Goal: Complete application form

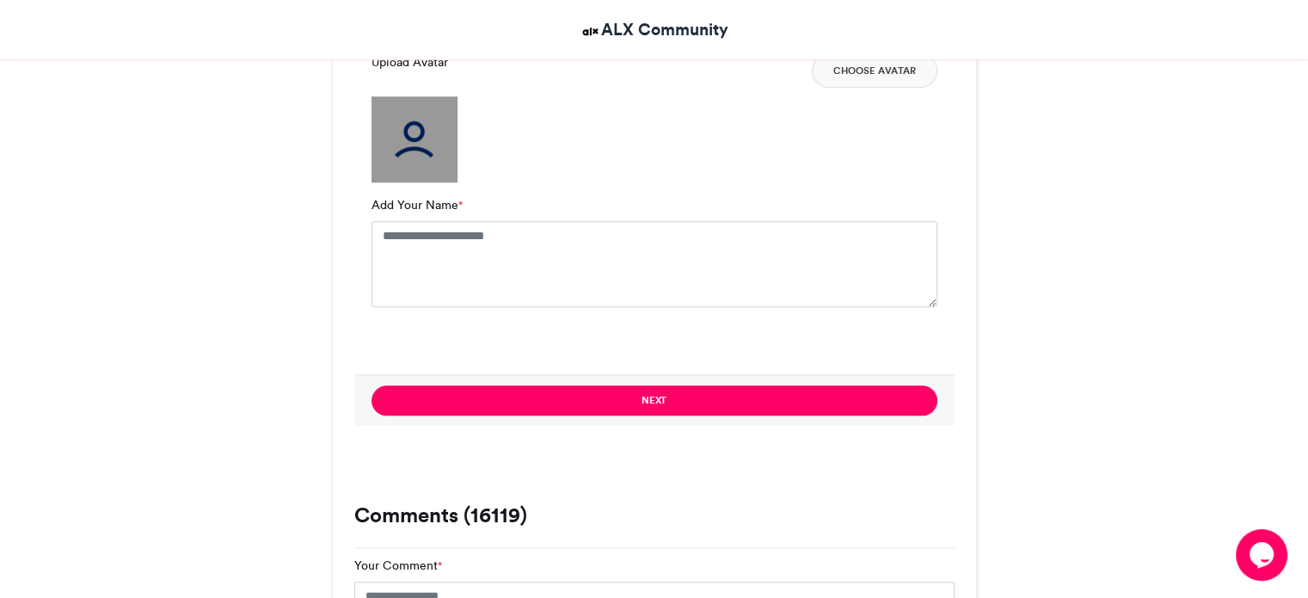
scroll to position [1237, 0]
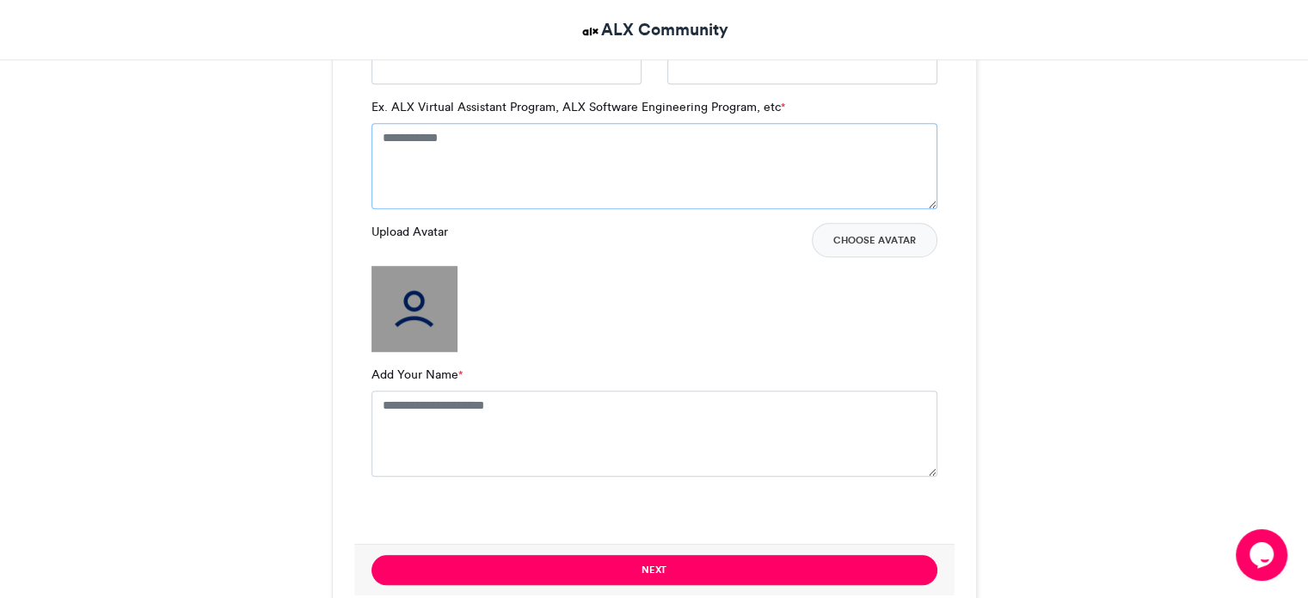
click at [415, 135] on textarea "Ex. ALX Virtual Assistant Program, ALX Software Engineering Program, etc *" at bounding box center [654, 166] width 566 height 86
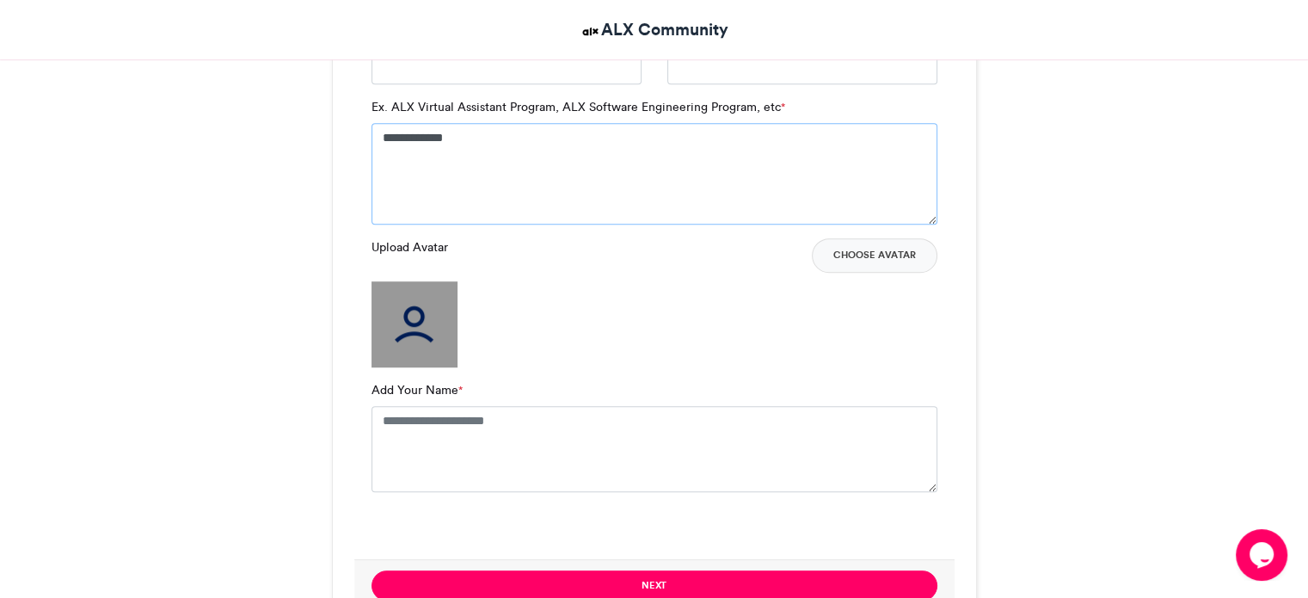
type textarea "**********"
click at [415, 320] on img at bounding box center [414, 324] width 86 height 86
click at [389, 420] on textarea "Add Your Name *" at bounding box center [654, 449] width 566 height 86
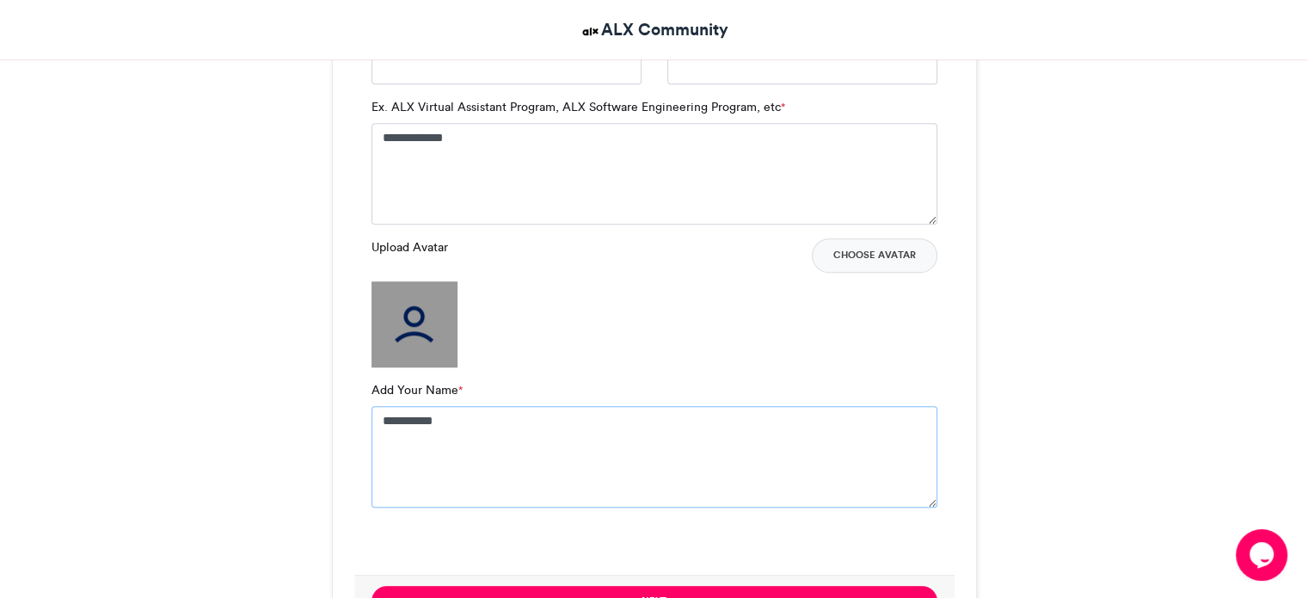
type textarea "**********"
click at [402, 333] on img at bounding box center [414, 324] width 86 height 86
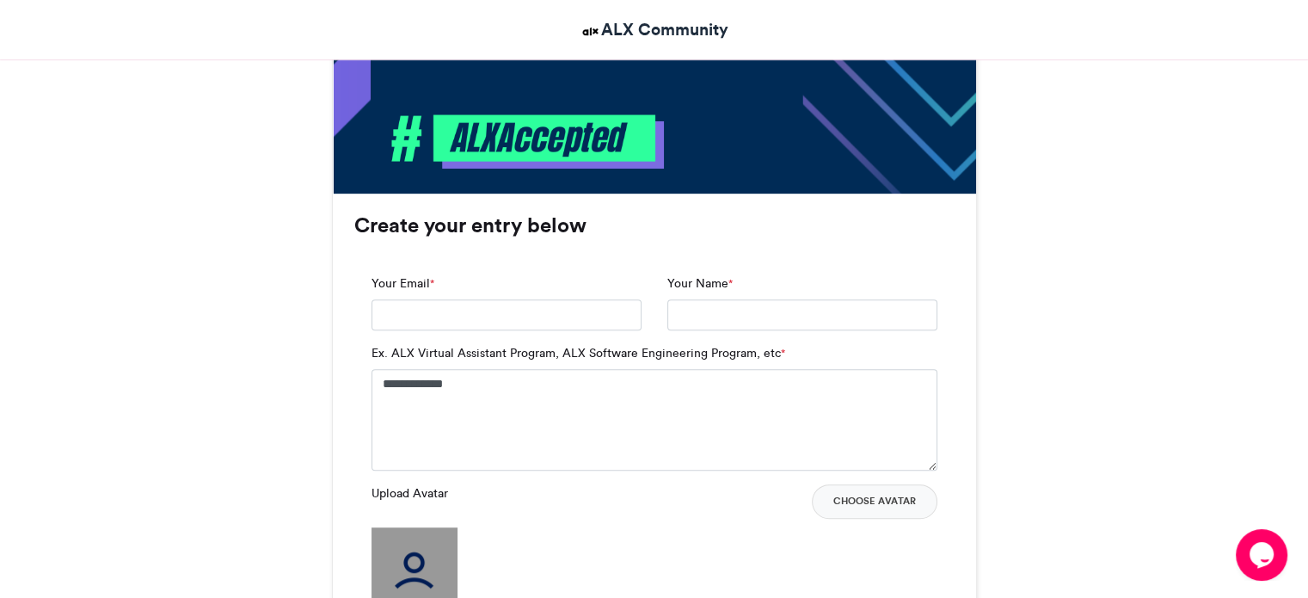
scroll to position [996, 0]
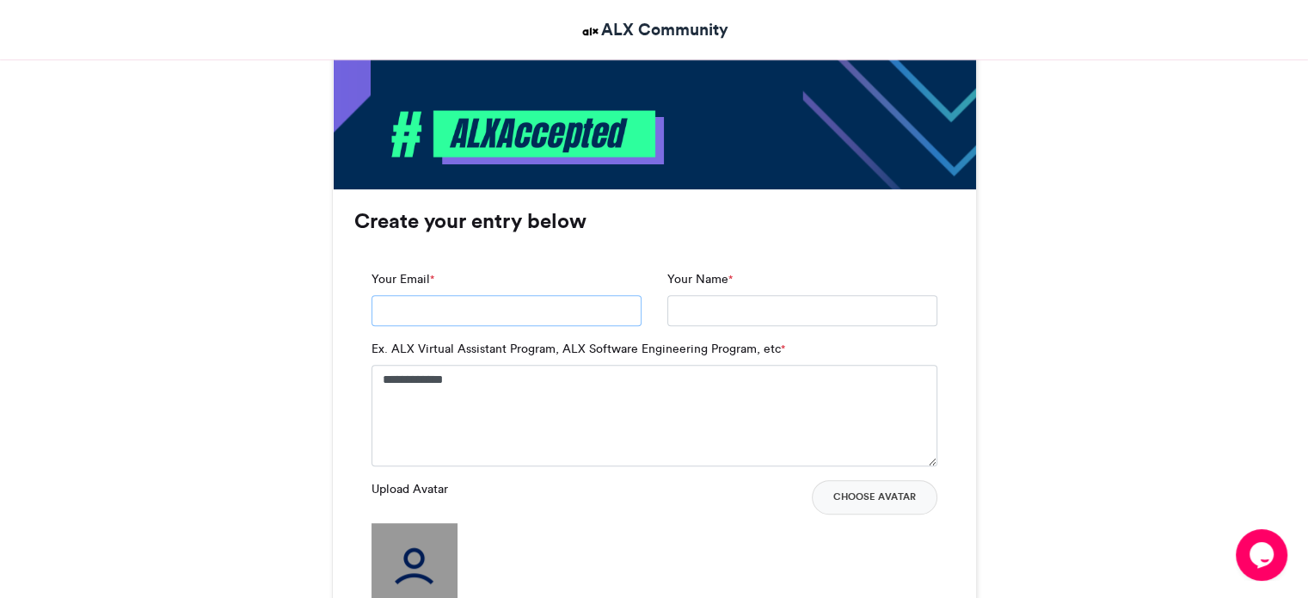
click at [495, 306] on input "Your Email *" at bounding box center [506, 310] width 270 height 31
type input "*"
type input "**********"
click at [740, 317] on input "Your Name *" at bounding box center [802, 310] width 270 height 31
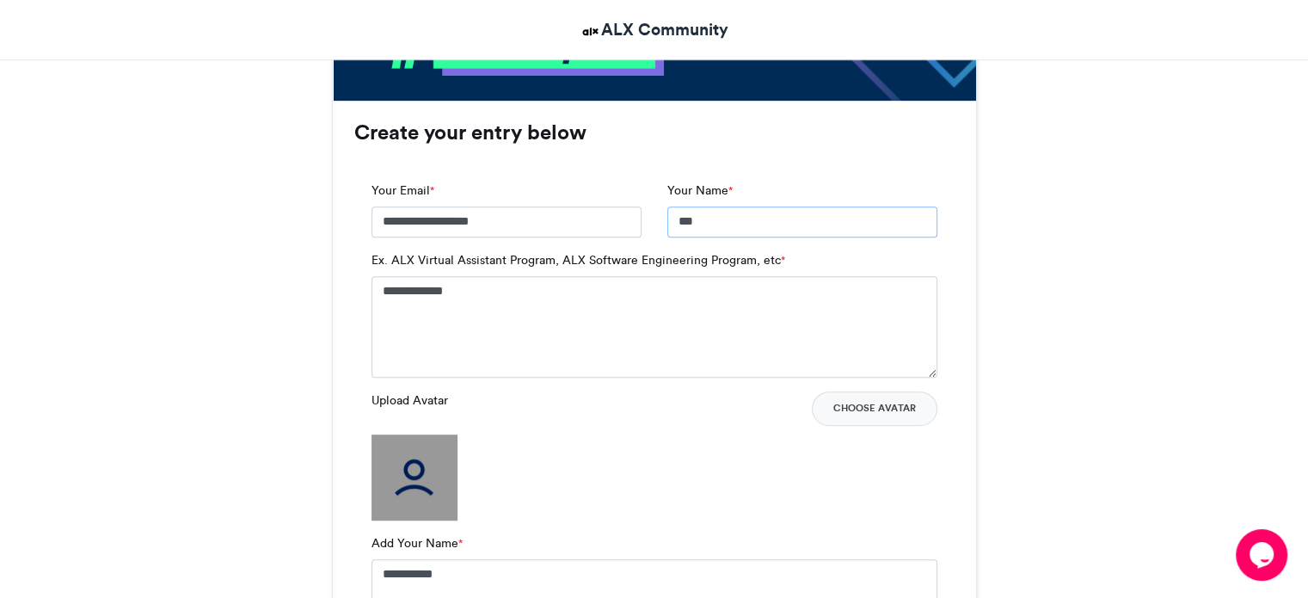
scroll to position [1089, 0]
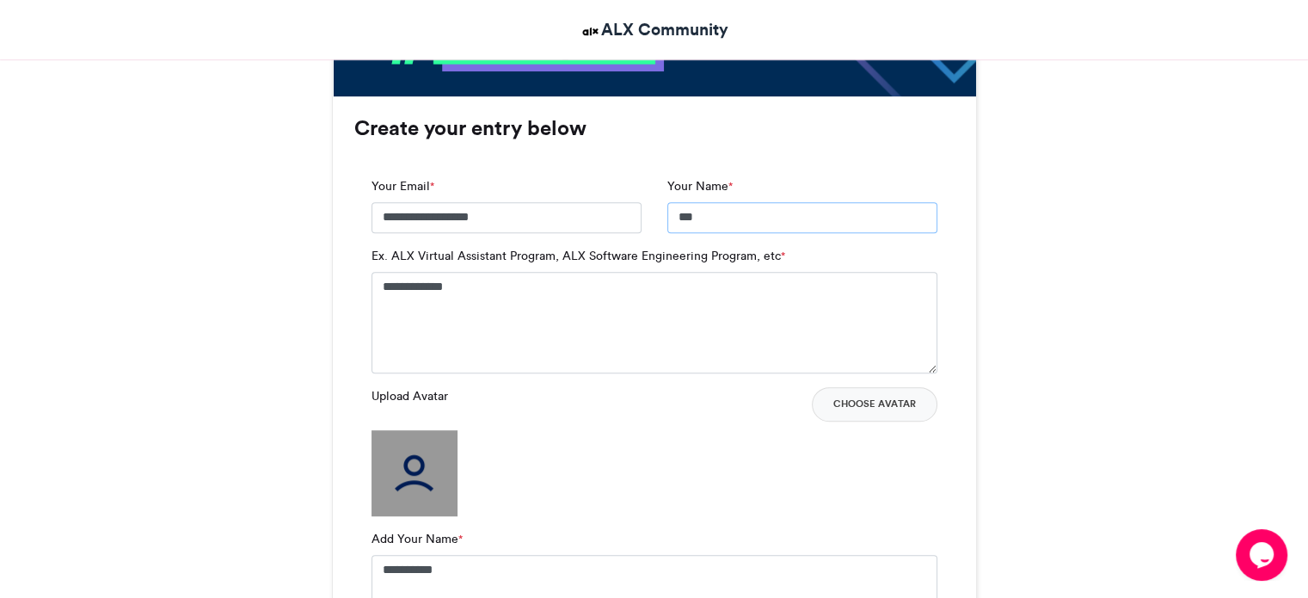
type input "***"
click at [583, 286] on textarea "**********" at bounding box center [654, 322] width 566 height 101
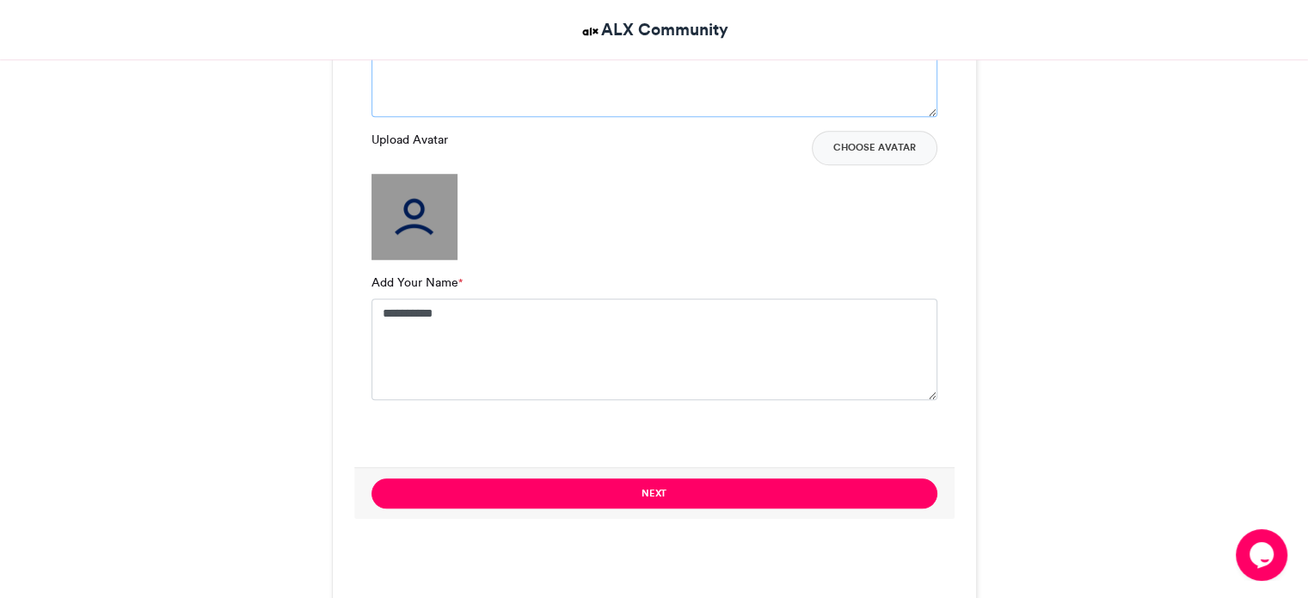
scroll to position [1307, 0]
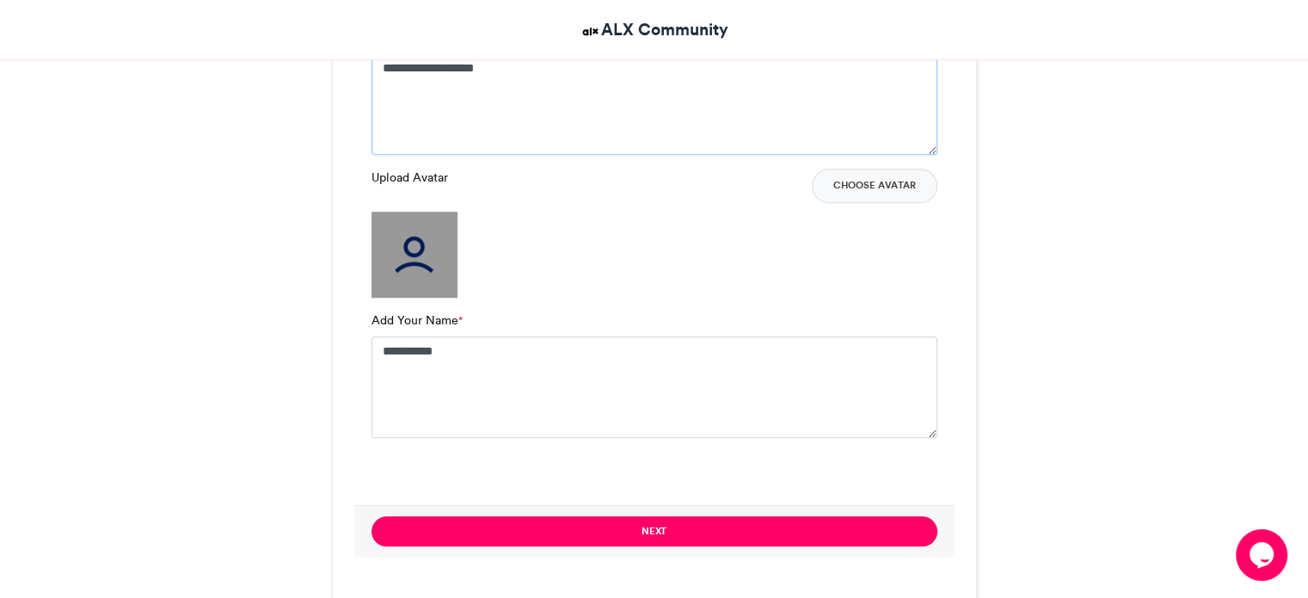
type textarea "**********"
click at [406, 247] on img at bounding box center [414, 255] width 86 height 86
click at [406, 322] on label "Add Your Name *" at bounding box center [416, 320] width 91 height 18
click at [406, 336] on textarea "**********" at bounding box center [654, 386] width 566 height 101
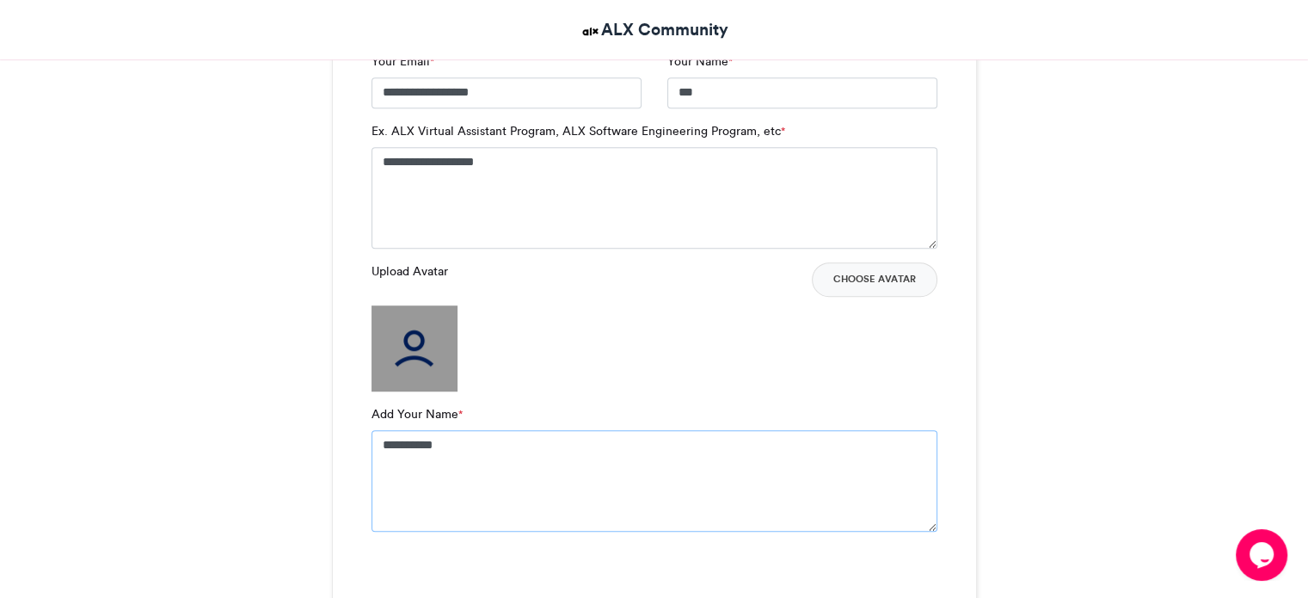
scroll to position [1217, 0]
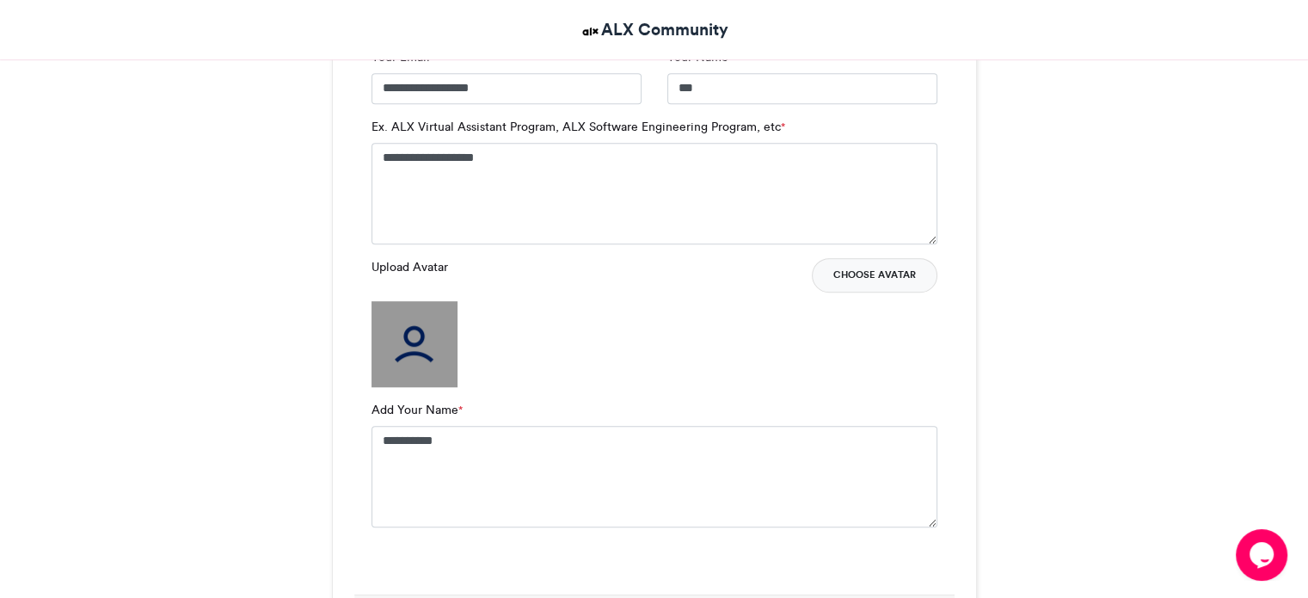
click at [832, 270] on button "Choose Avatar" at bounding box center [875, 275] width 126 height 34
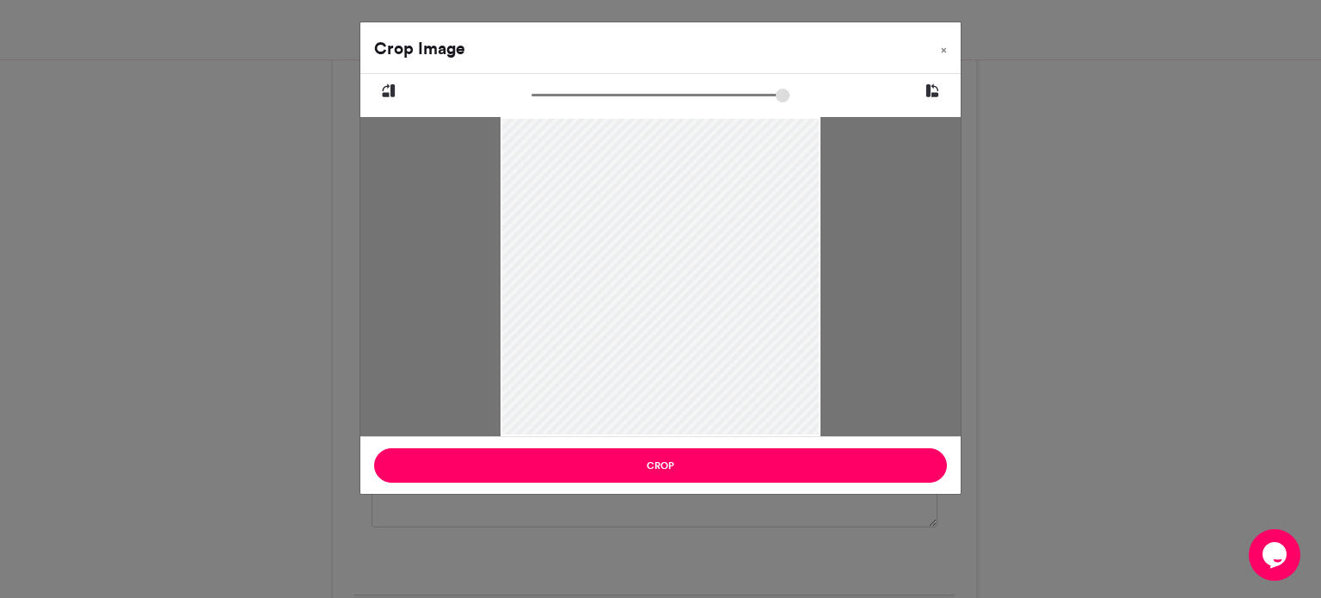
drag, startPoint x: 786, startPoint y: 323, endPoint x: 785, endPoint y: 395, distance: 71.4
click at [785, 395] on div at bounding box center [659, 322] width 319 height 410
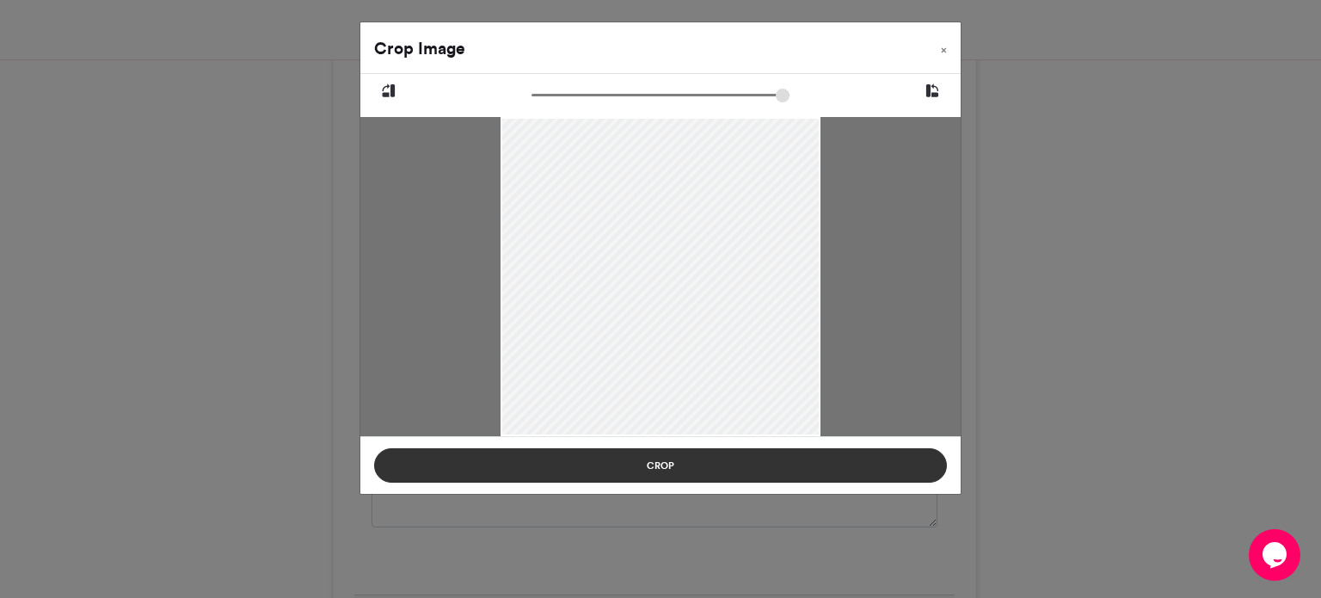
click at [746, 470] on button "Crop" at bounding box center [660, 465] width 573 height 34
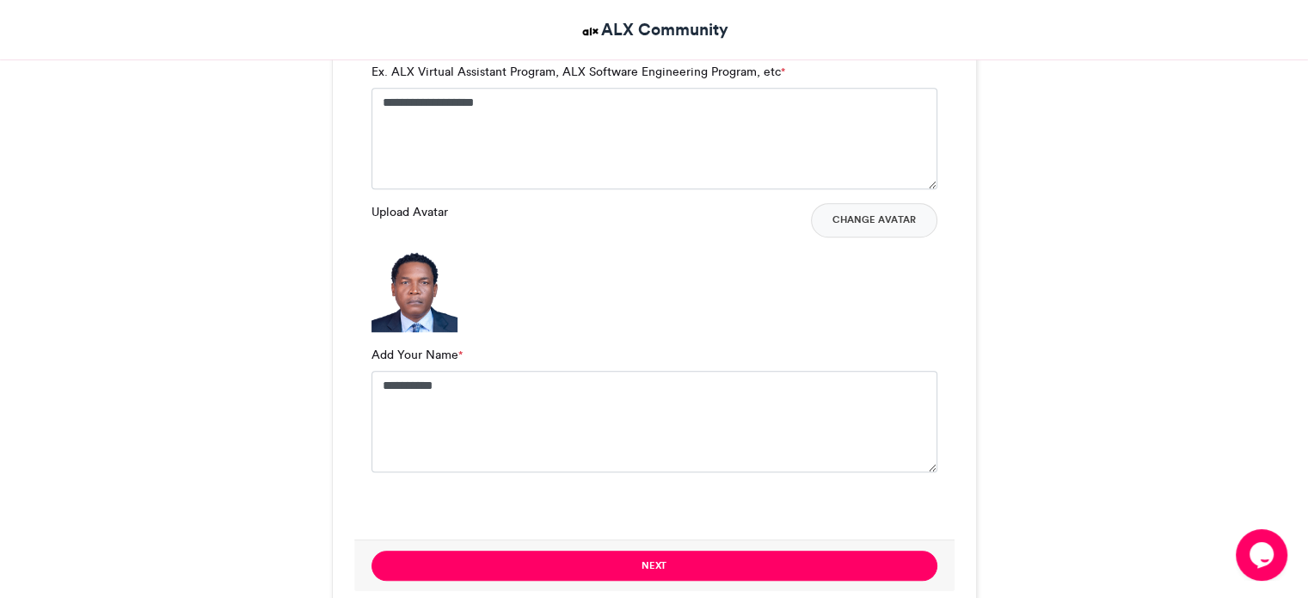
scroll to position [1260, 0]
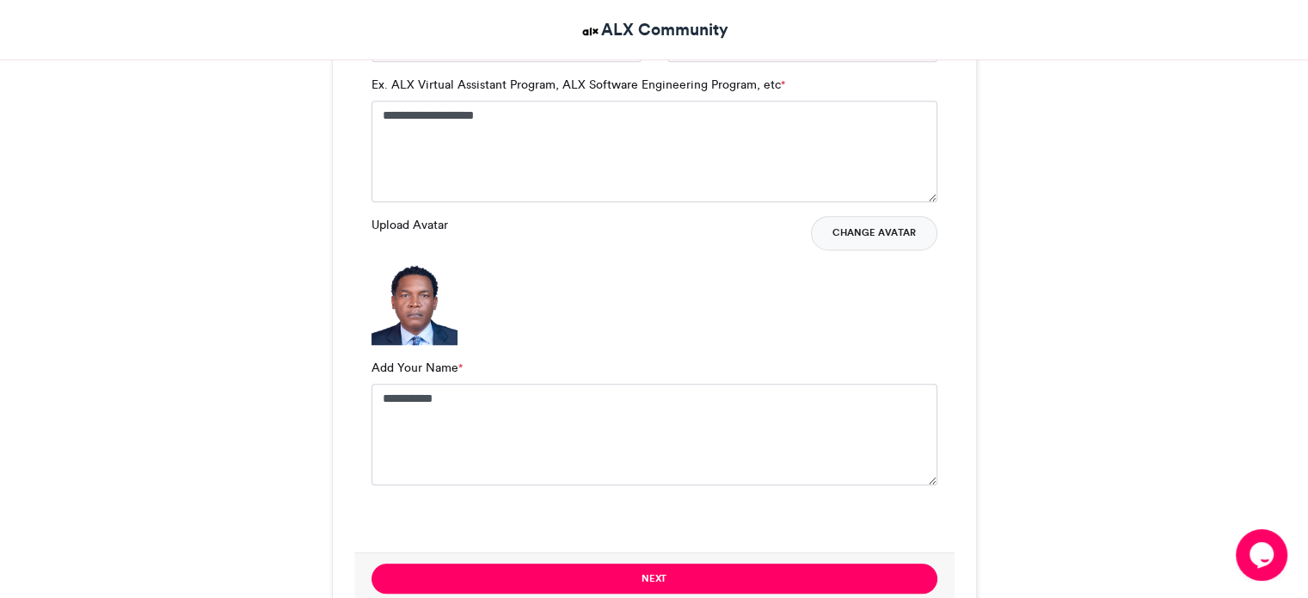
click at [884, 228] on button "Change Avatar" at bounding box center [874, 233] width 126 height 34
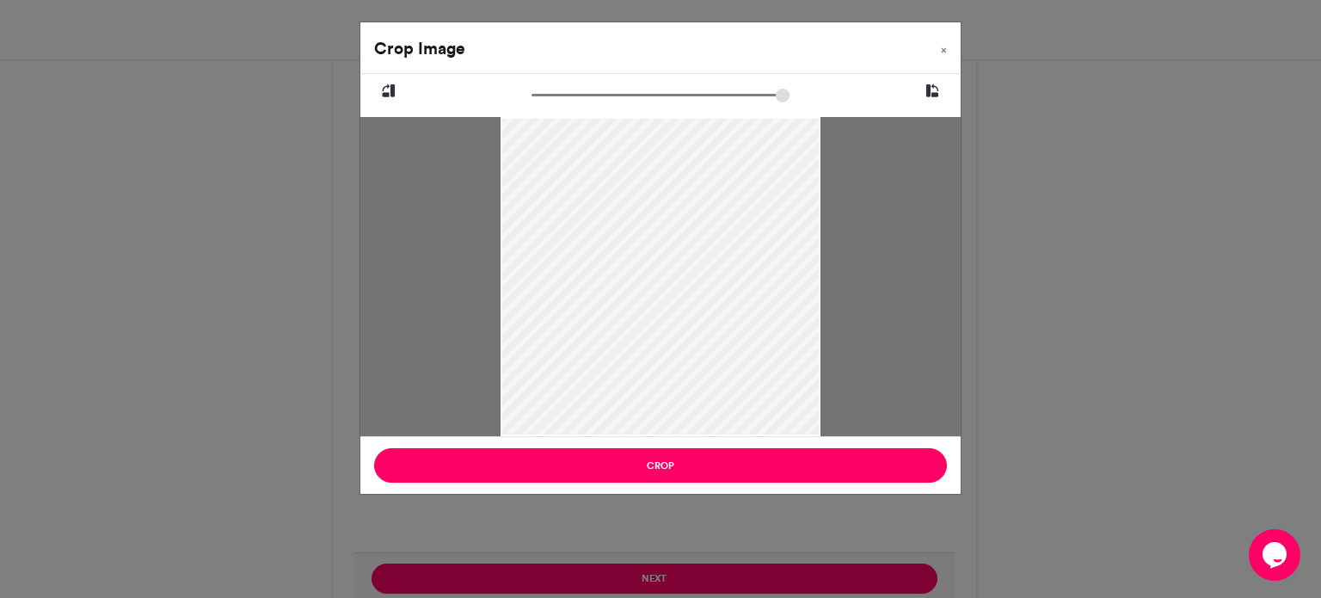
drag, startPoint x: 641, startPoint y: 299, endPoint x: 647, endPoint y: 419, distance: 119.7
click at [647, 419] on div at bounding box center [659, 345] width 319 height 457
click at [763, 296] on div at bounding box center [659, 345] width 319 height 457
type input "******"
drag, startPoint x: 538, startPoint y: 95, endPoint x: 489, endPoint y: 98, distance: 49.1
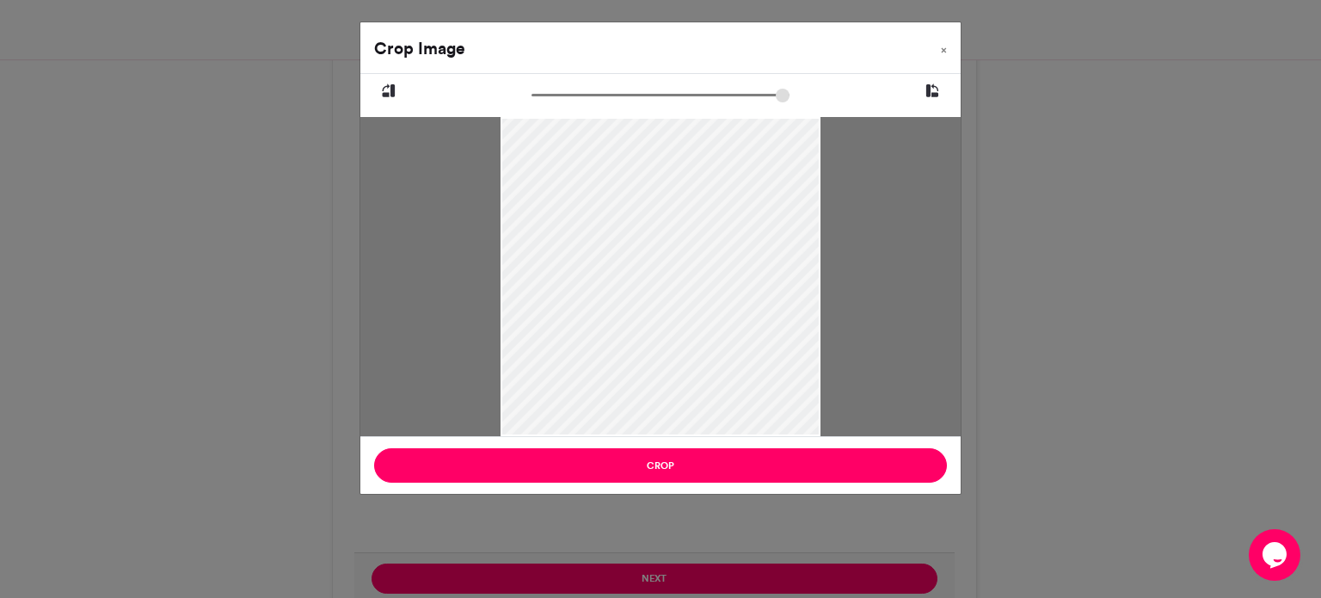
click at [531, 98] on input "zoom" at bounding box center [660, 95] width 258 height 16
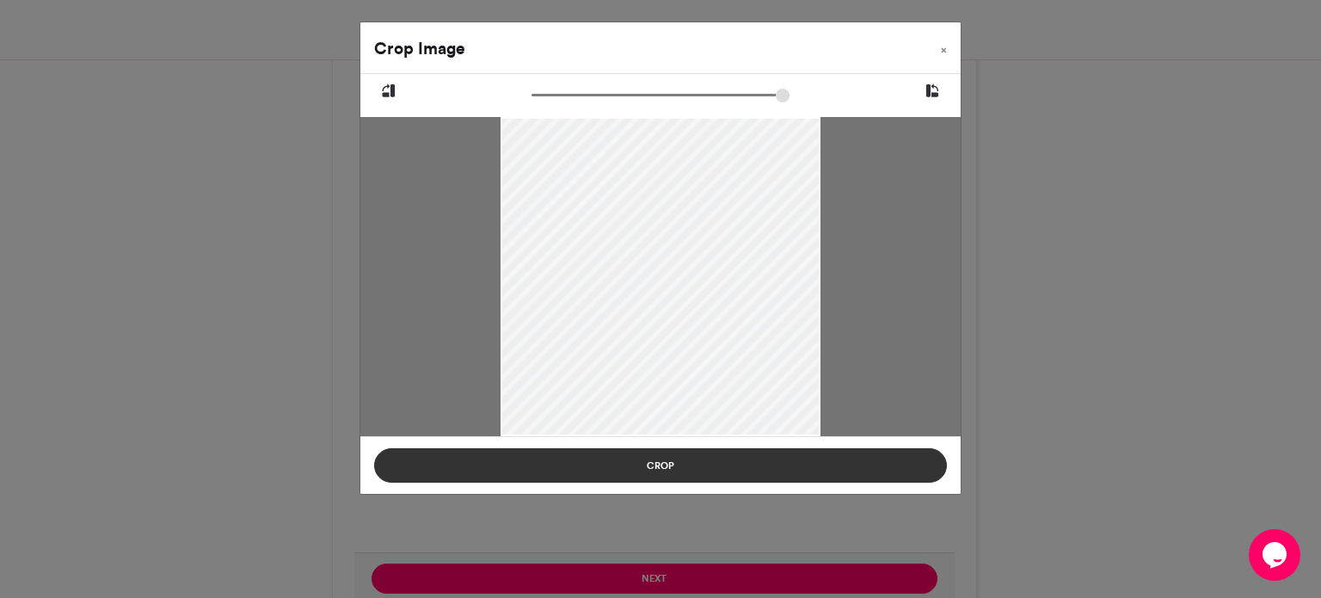
click at [885, 461] on button "Crop" at bounding box center [660, 465] width 573 height 34
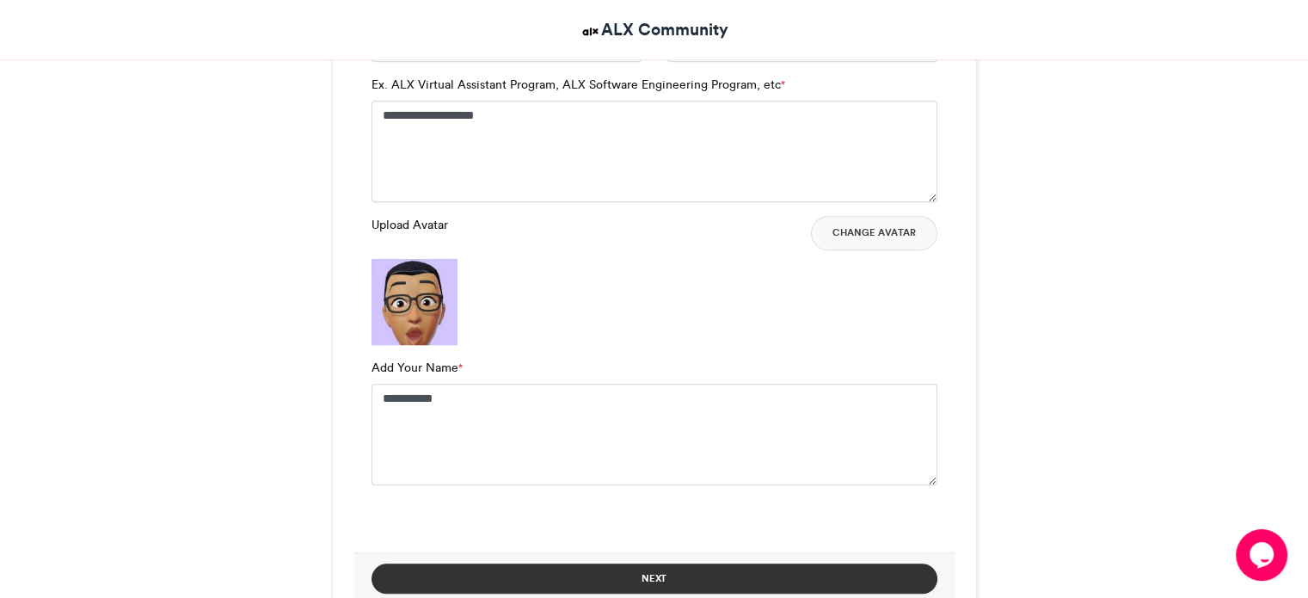
click at [815, 586] on button "Next" at bounding box center [654, 578] width 566 height 30
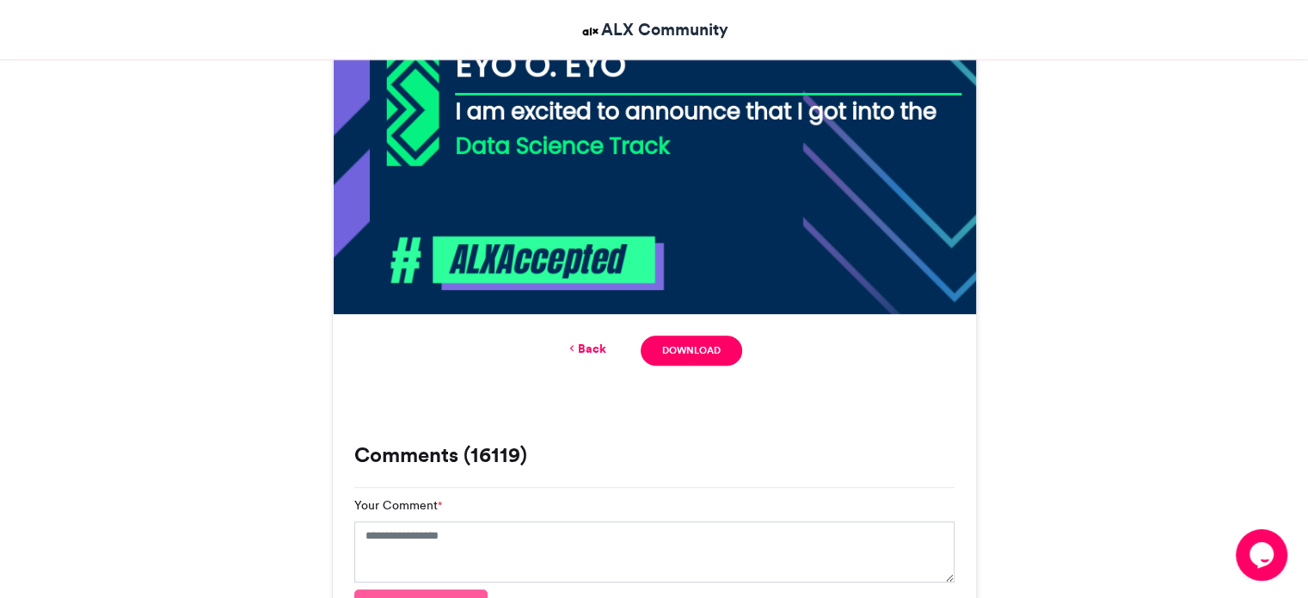
scroll to position [949, 0]
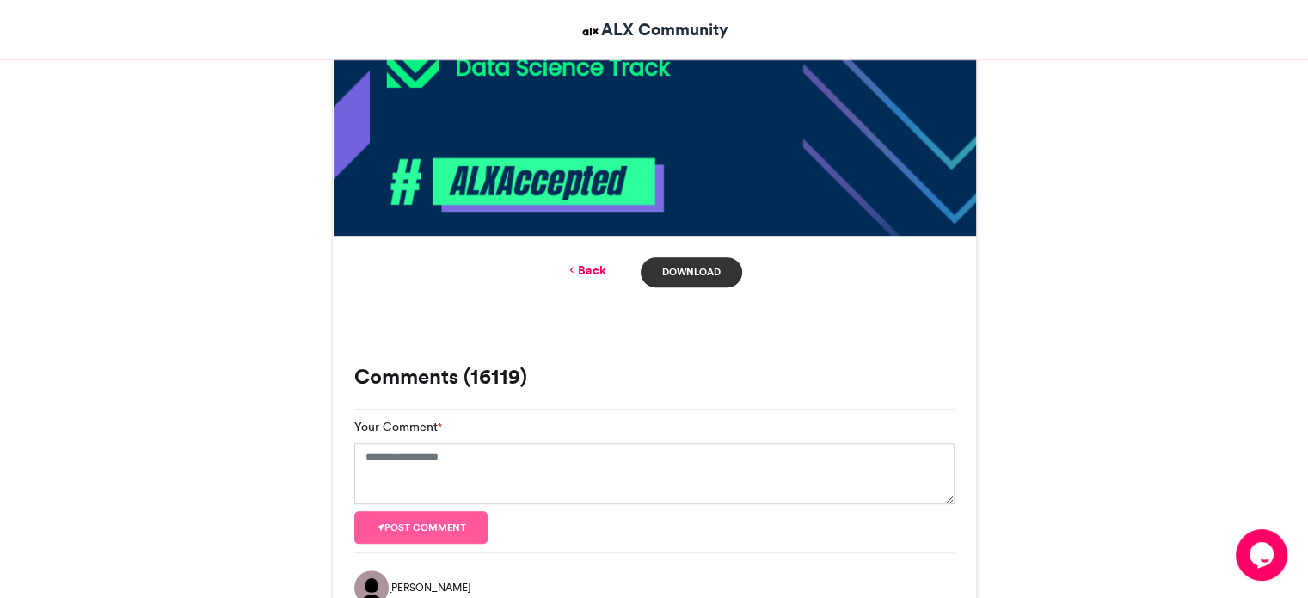
click at [715, 268] on link "Download" at bounding box center [691, 272] width 101 height 30
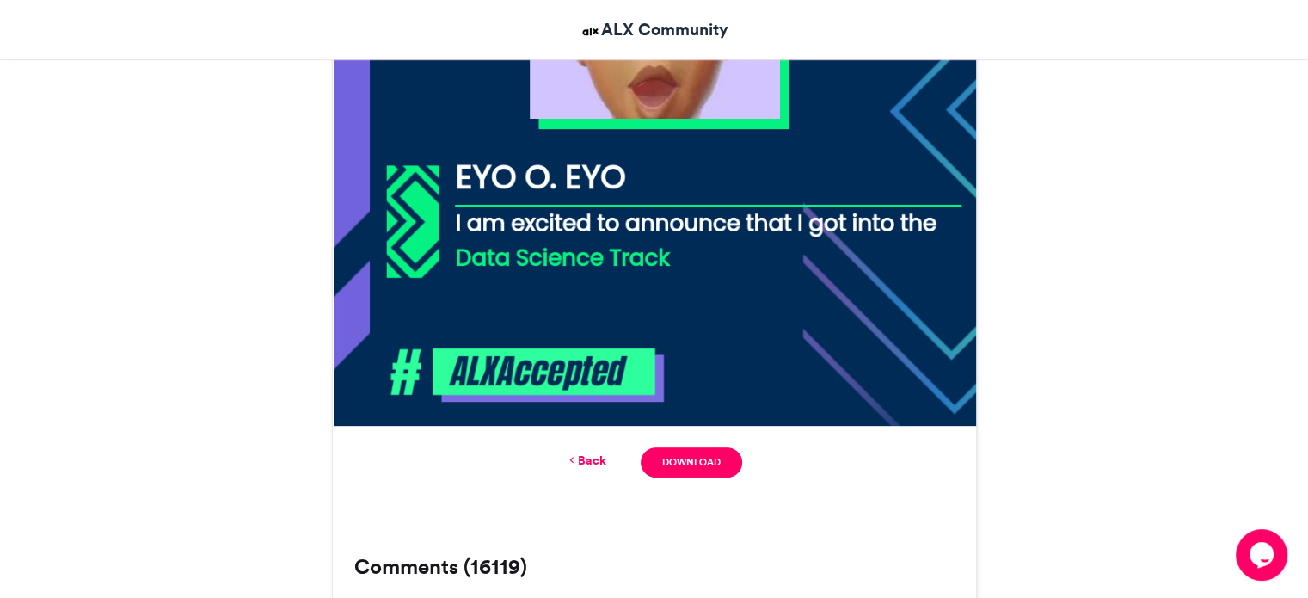
scroll to position [763, 0]
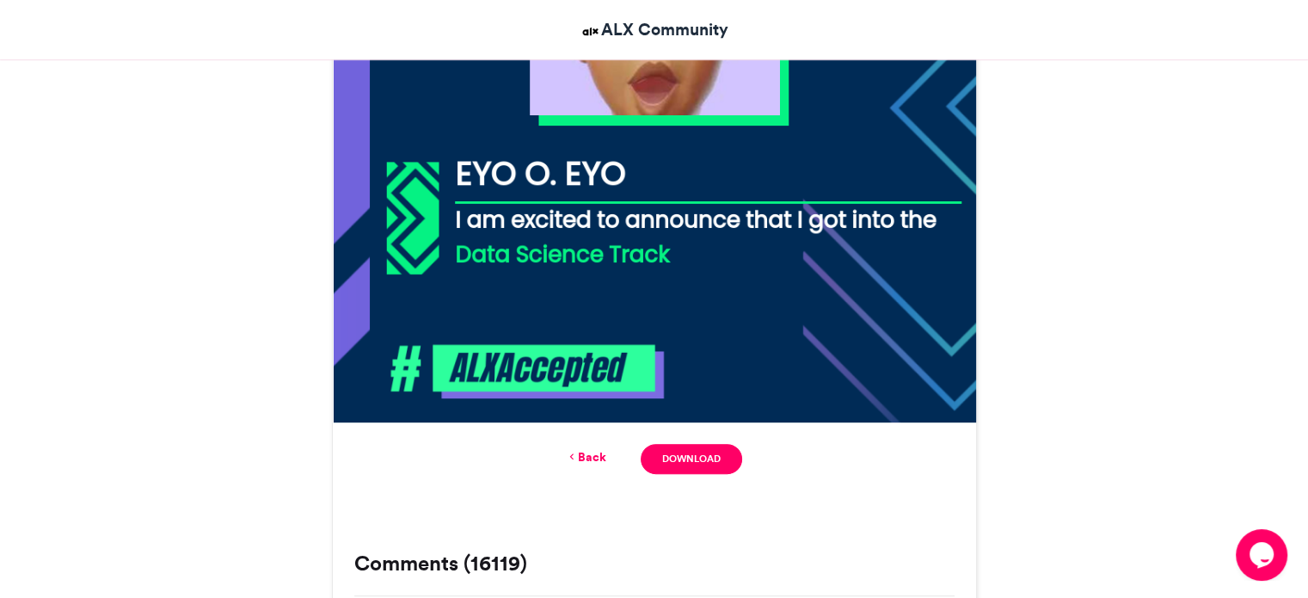
click at [580, 454] on link "Back" at bounding box center [586, 457] width 40 height 18
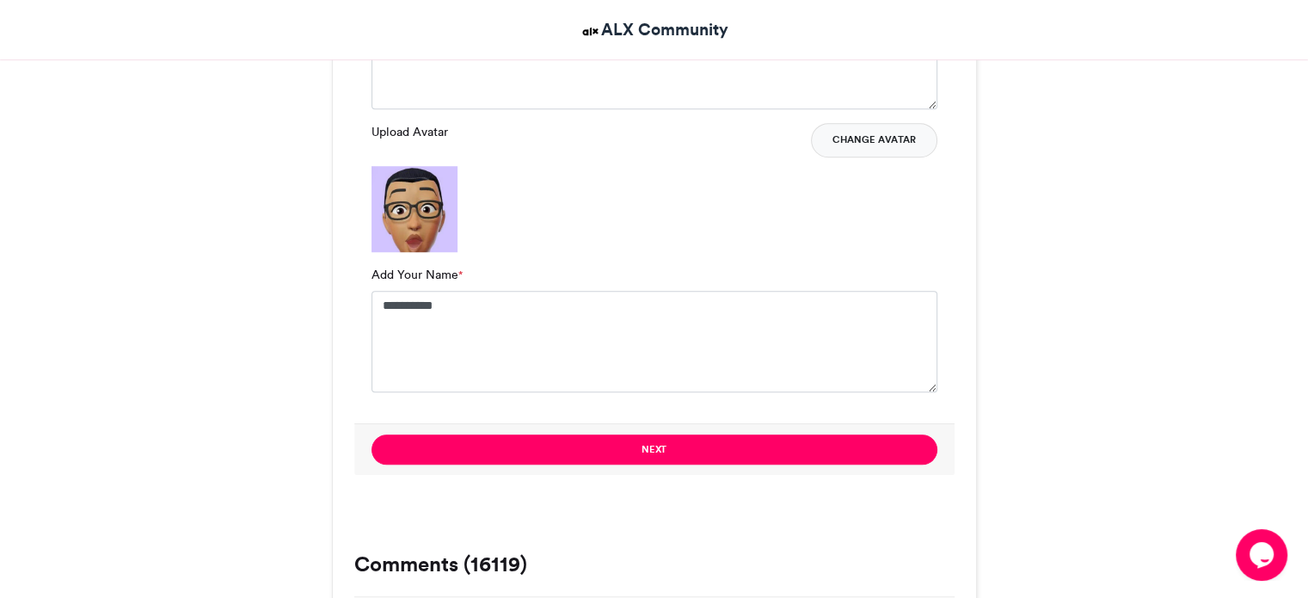
click at [862, 133] on button "Change Avatar" at bounding box center [874, 140] width 126 height 34
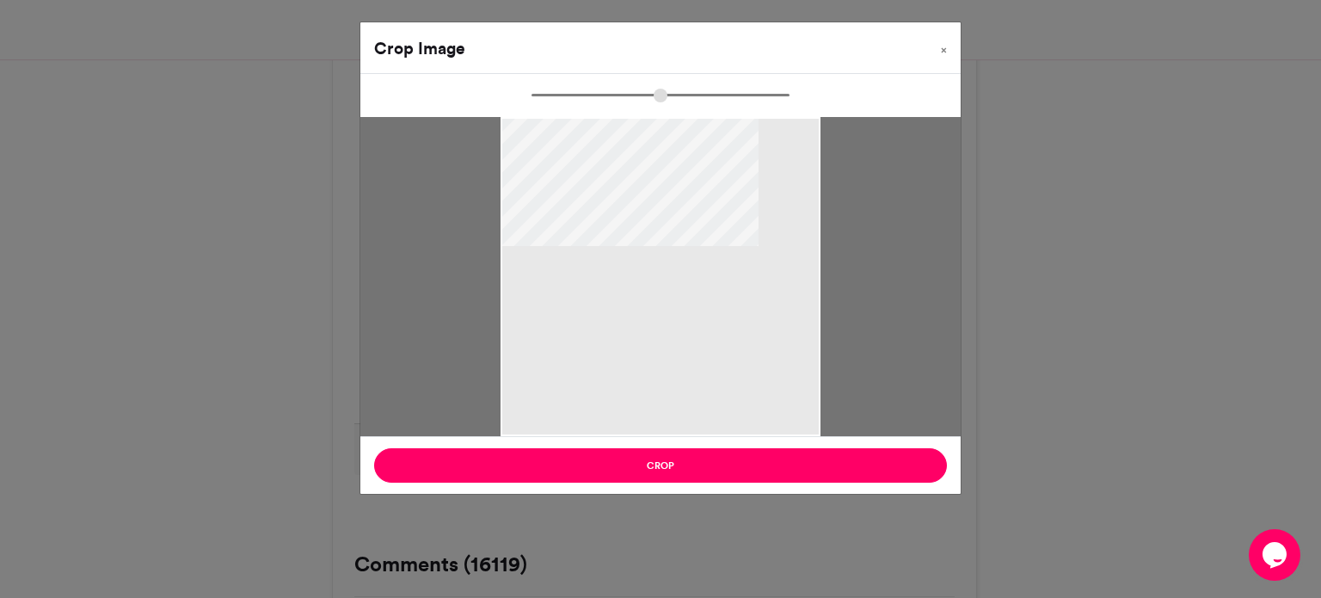
type input "******"
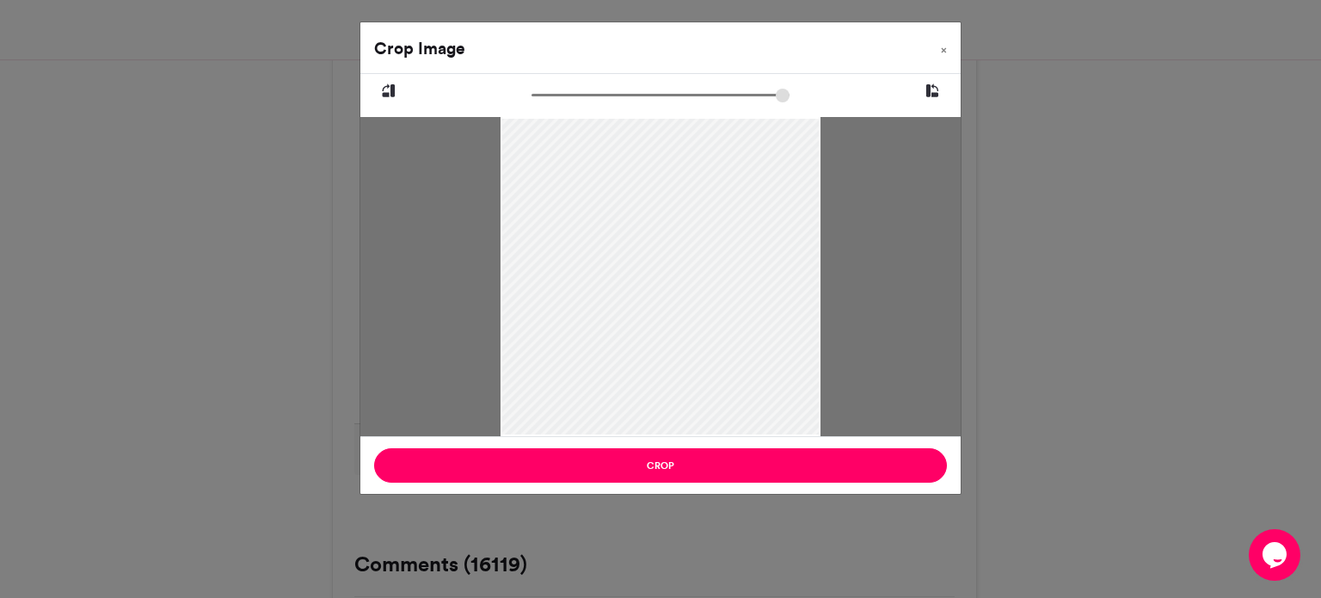
drag, startPoint x: 604, startPoint y: 190, endPoint x: 642, endPoint y: 332, distance: 146.8
click at [642, 332] on div at bounding box center [659, 322] width 319 height 410
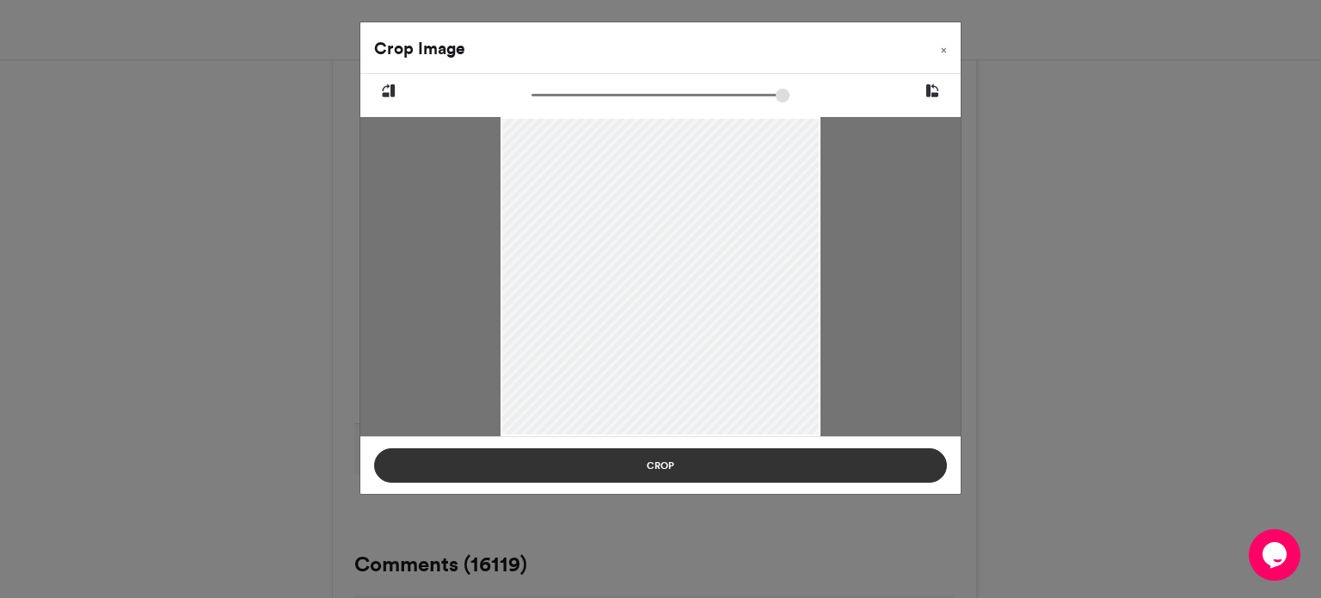
click at [669, 469] on button "Crop" at bounding box center [660, 465] width 573 height 34
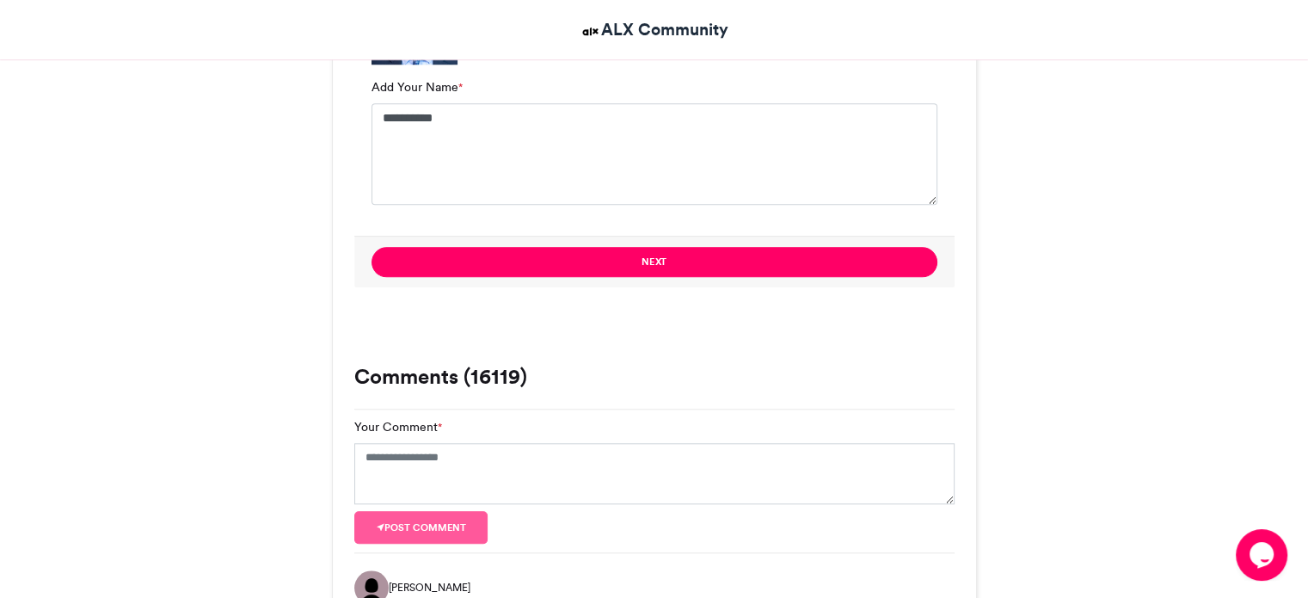
scroll to position [1424, 0]
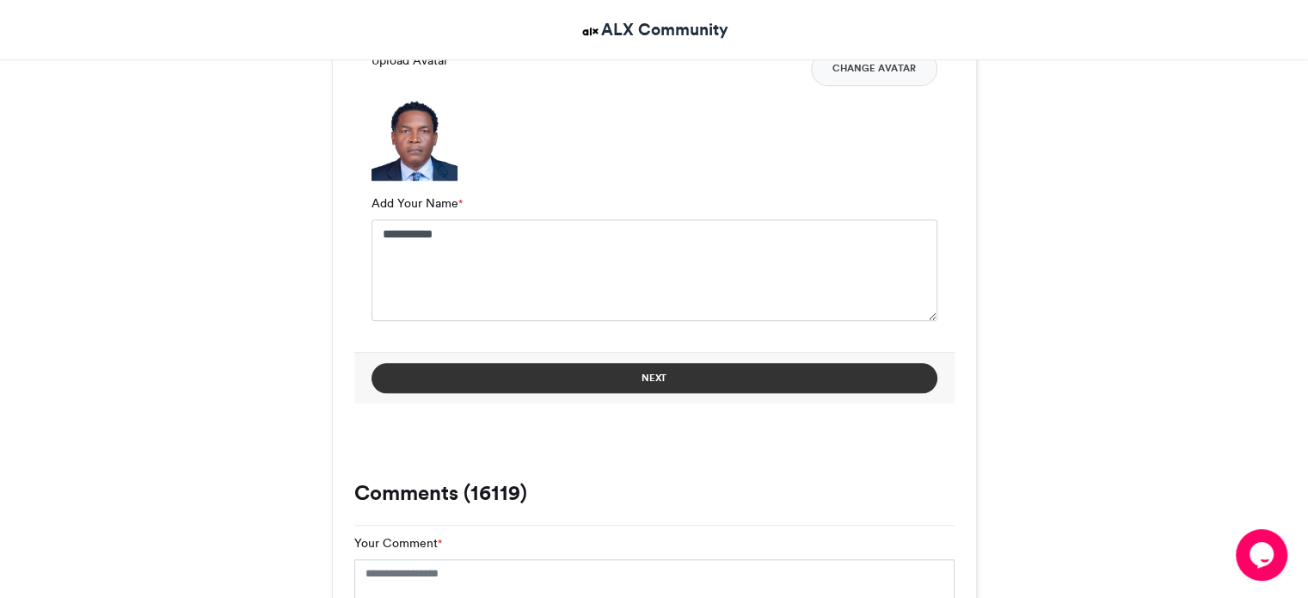
click at [867, 367] on button "Next" at bounding box center [654, 378] width 566 height 30
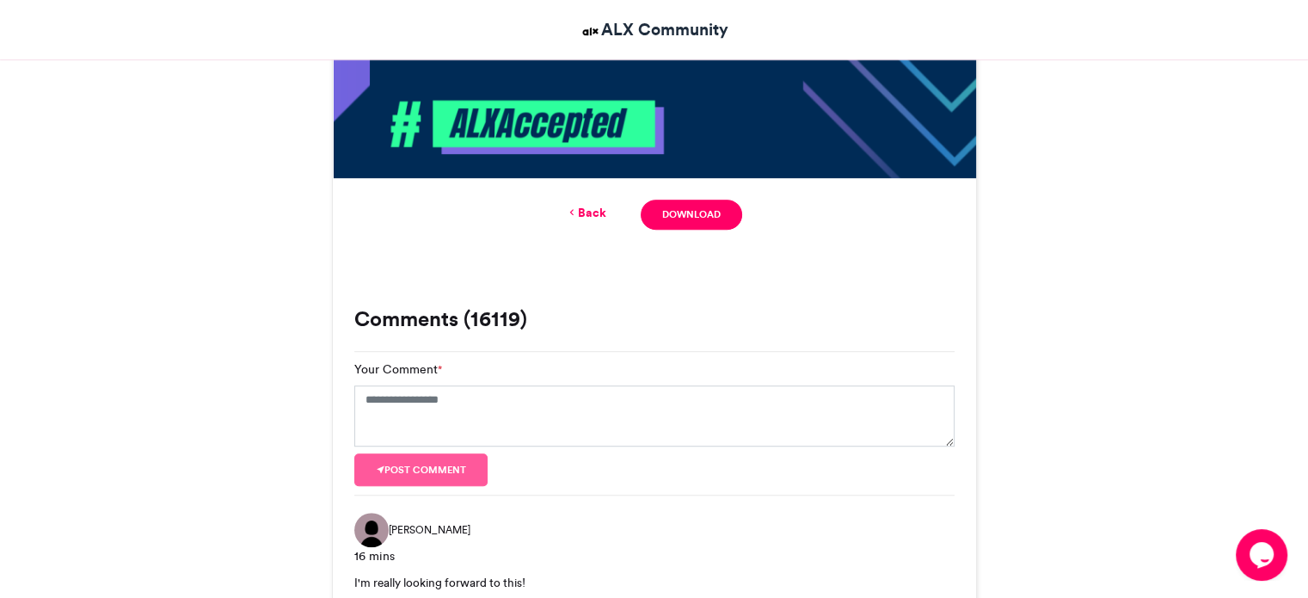
scroll to position [1003, 0]
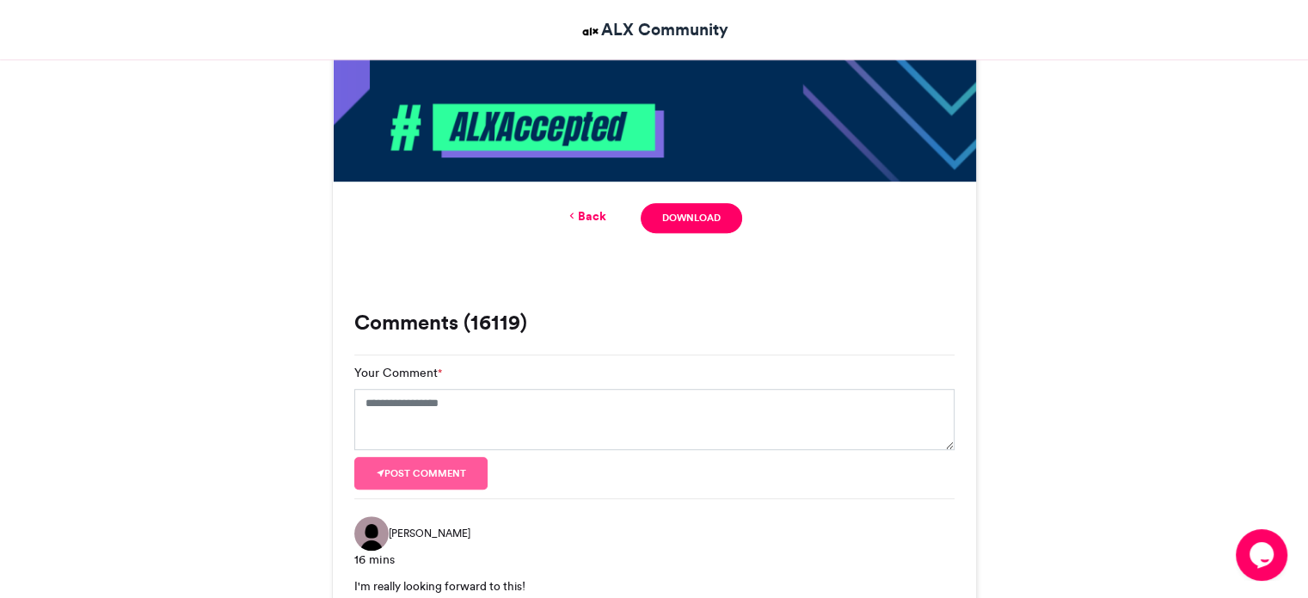
click at [578, 214] on link "Back" at bounding box center [586, 216] width 40 height 18
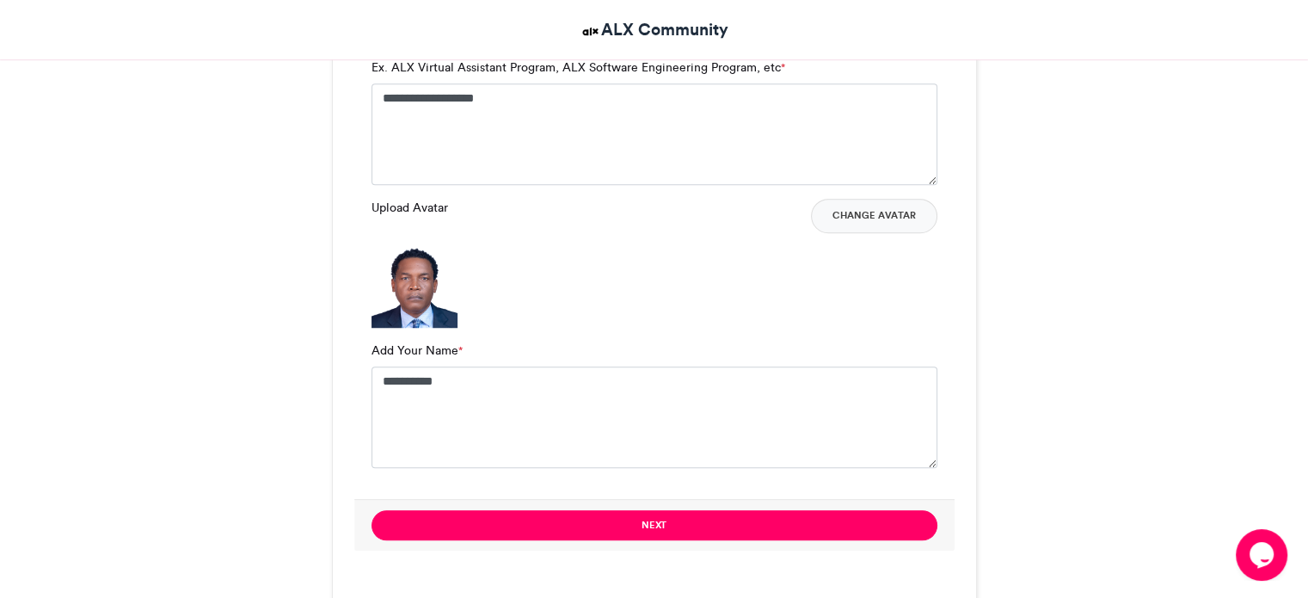
scroll to position [1297, 0]
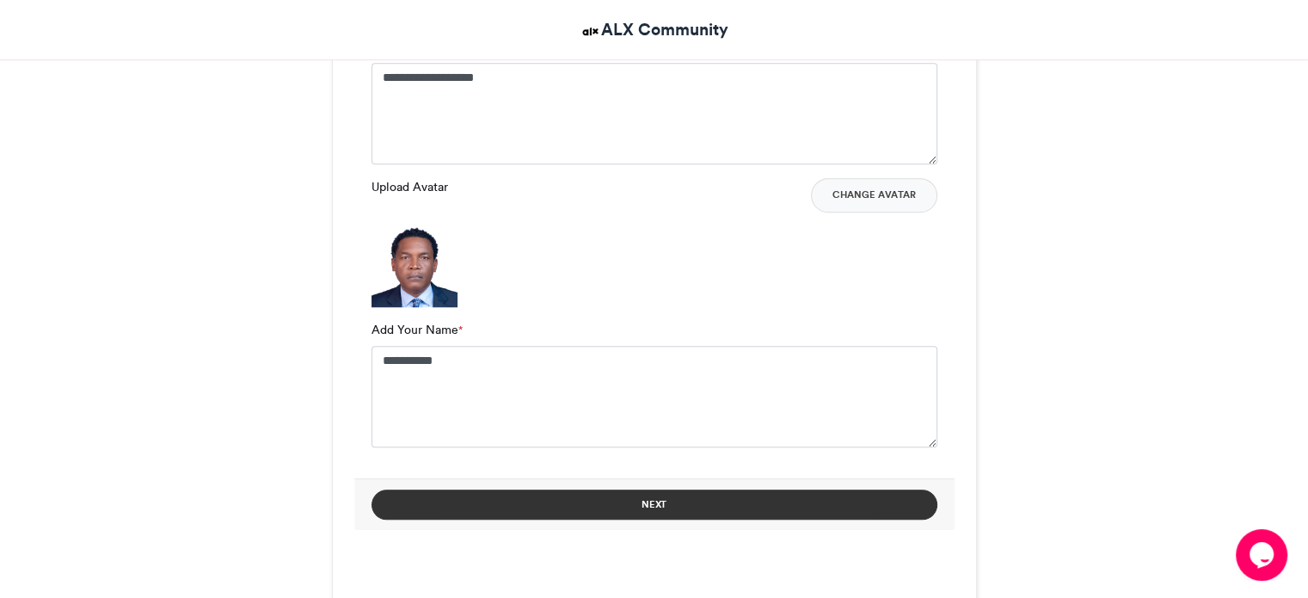
click at [683, 496] on button "Next" at bounding box center [654, 504] width 566 height 30
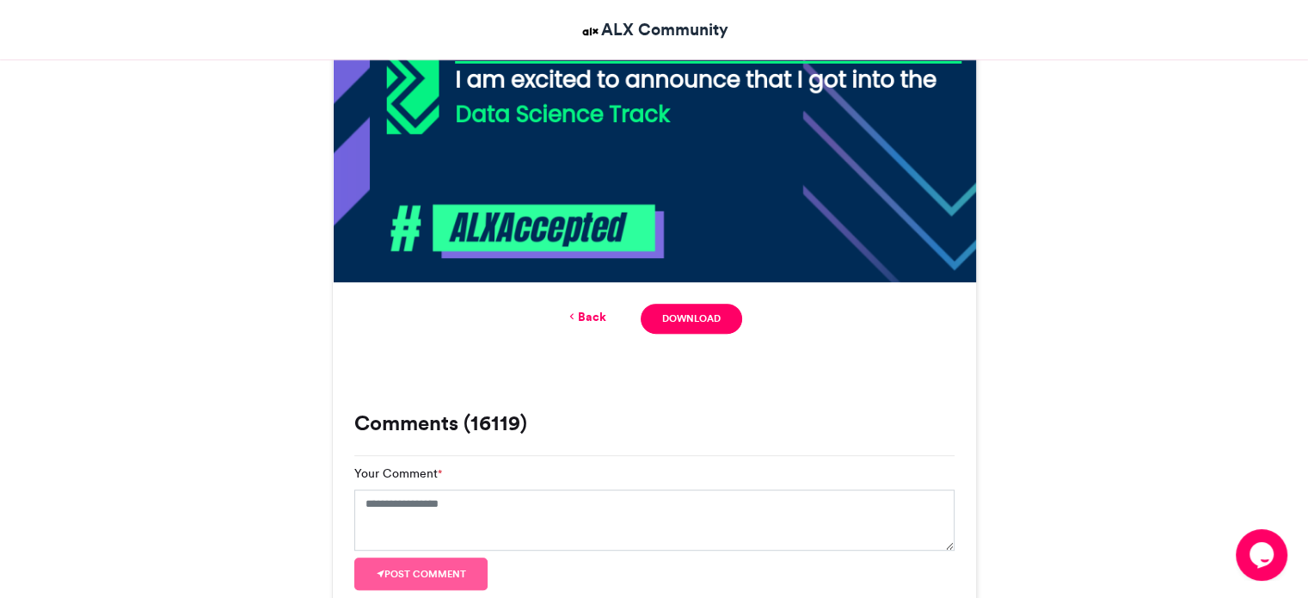
scroll to position [869, 0]
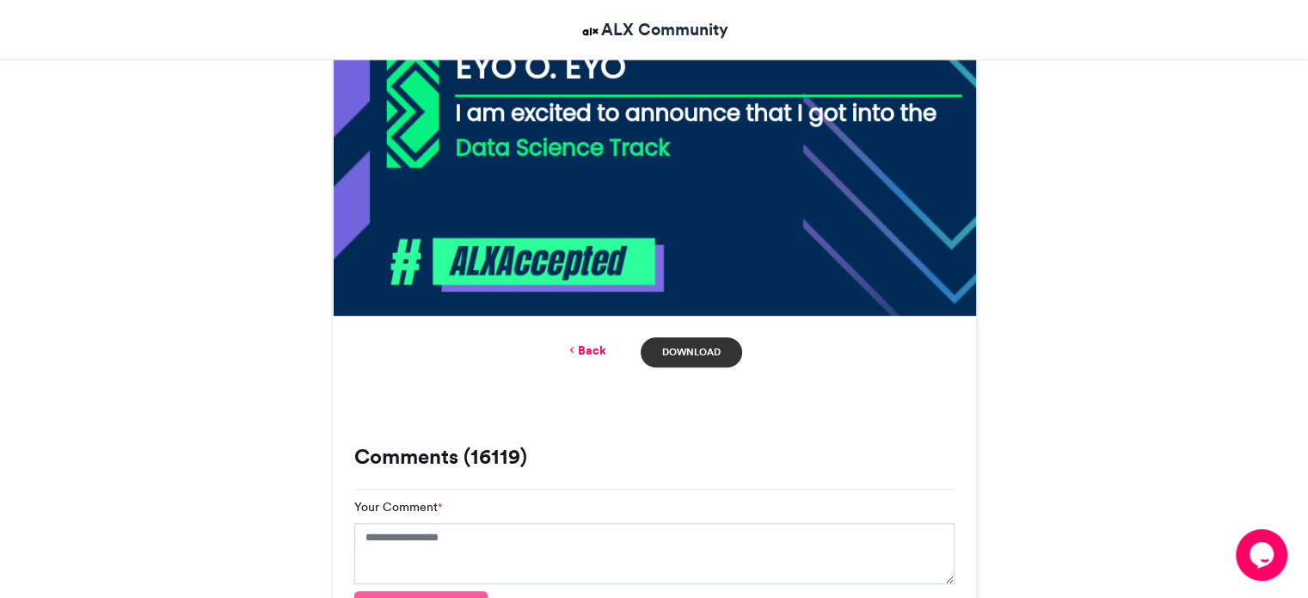
click at [705, 353] on link "Download" at bounding box center [691, 352] width 101 height 30
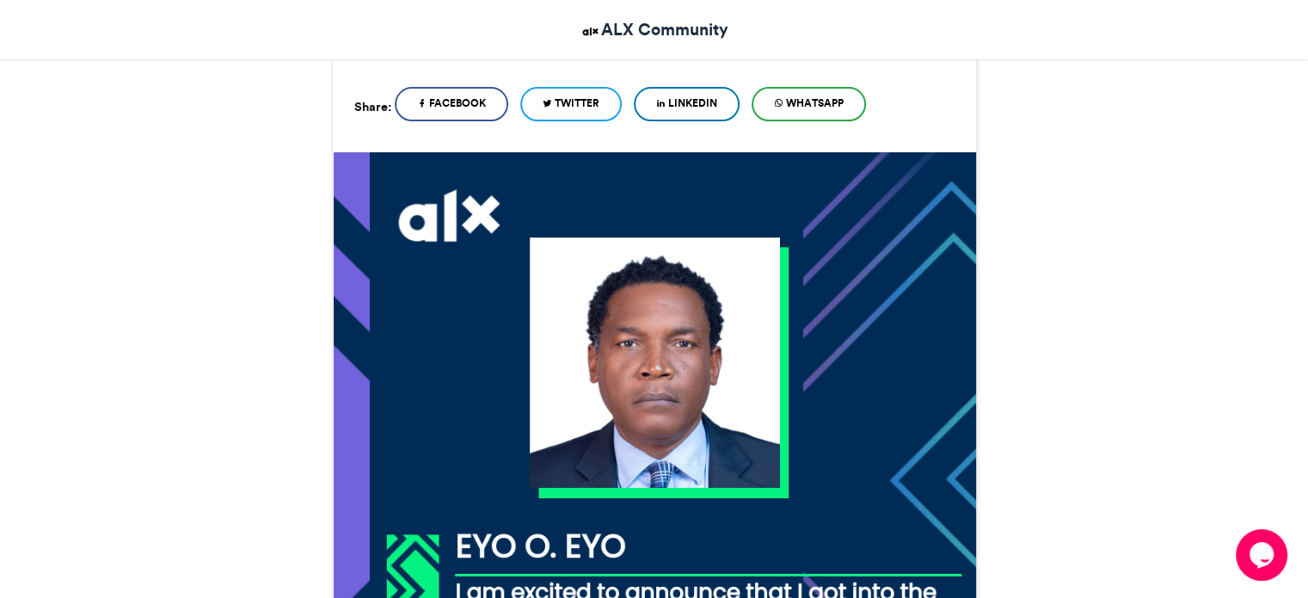
scroll to position [0, 0]
